Goal: Task Accomplishment & Management: Manage account settings

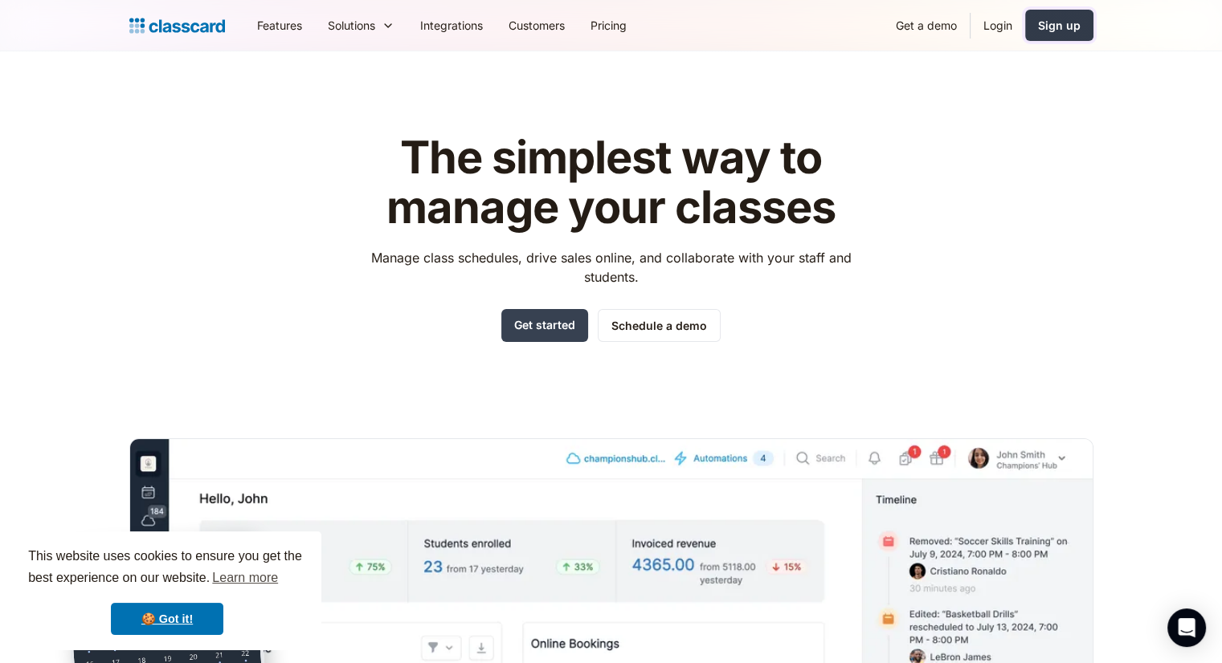
click at [1050, 35] on link "Sign up" at bounding box center [1059, 25] width 68 height 31
click at [994, 21] on link "Login" at bounding box center [997, 25] width 55 height 36
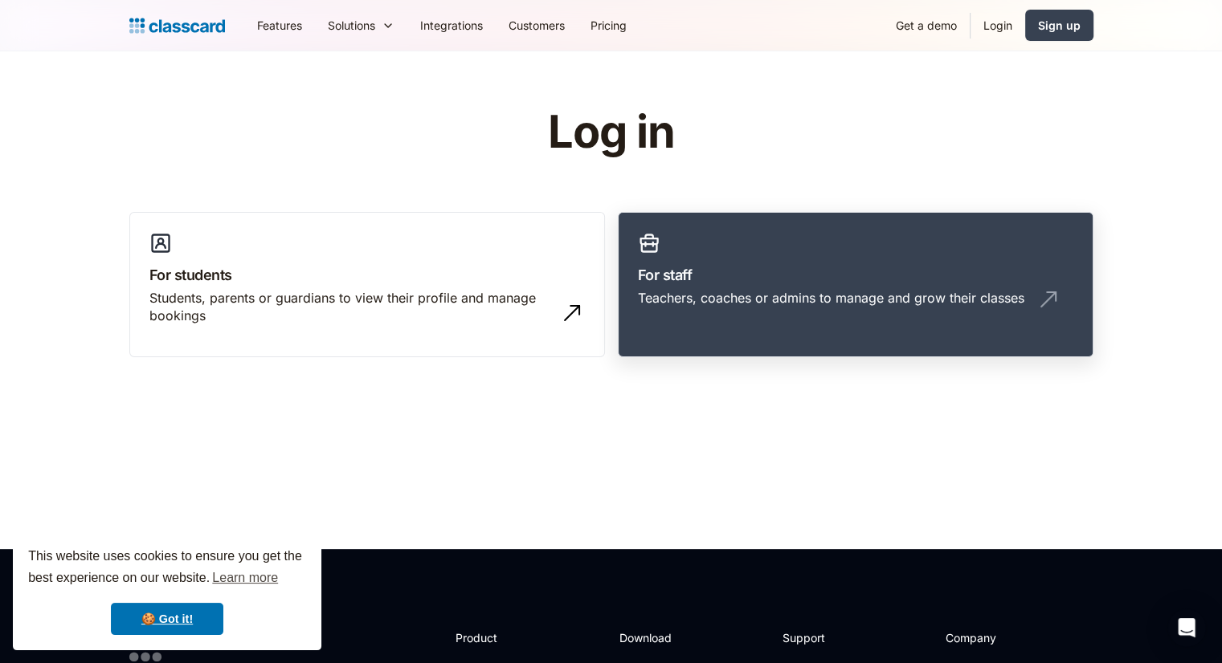
click at [761, 302] on div "Teachers, coaches or admins to manage and grow their classes" at bounding box center [831, 298] width 386 height 18
